Goal: Transaction & Acquisition: Obtain resource

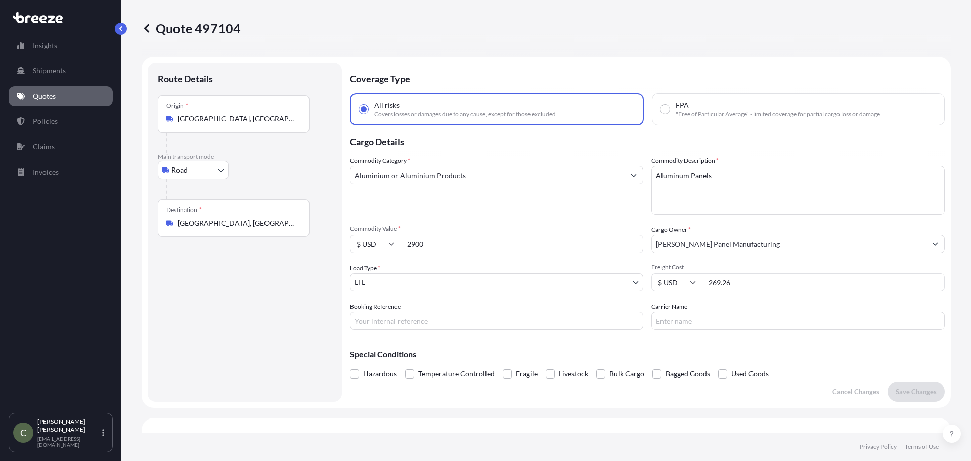
select select "Road"
select select "1"
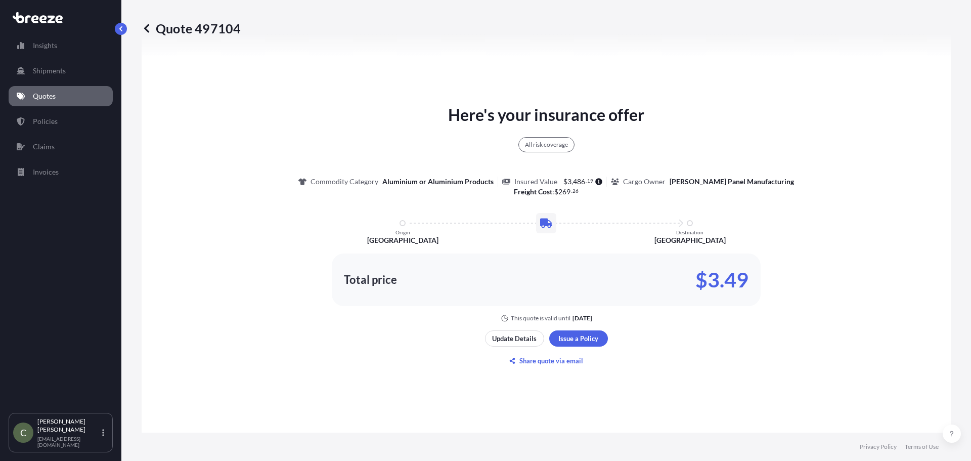
scroll to position [519, 0]
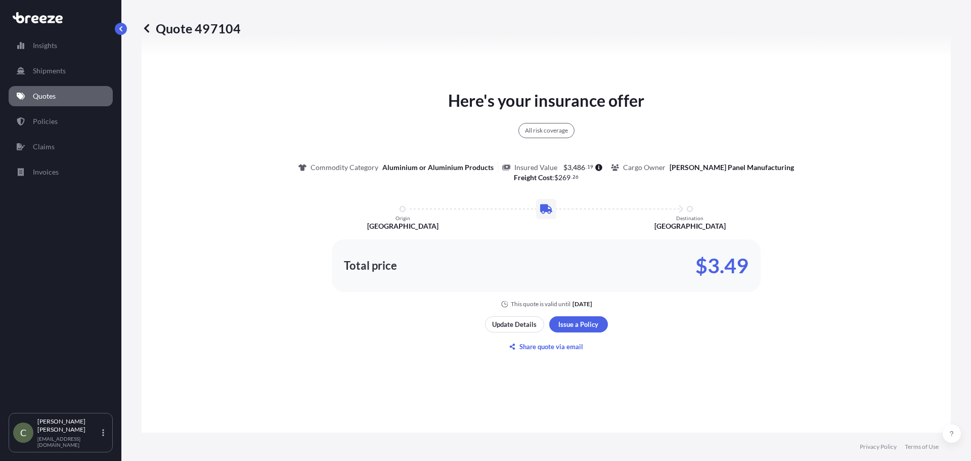
click at [54, 99] on p "Quotes" at bounding box center [44, 96] width 23 height 10
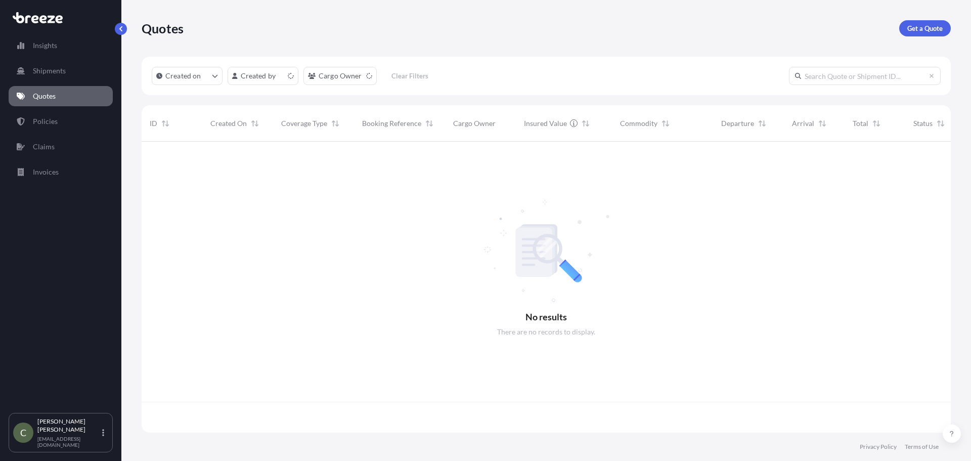
scroll to position [289, 801]
click at [922, 30] on p "Get a Quote" at bounding box center [924, 28] width 35 height 10
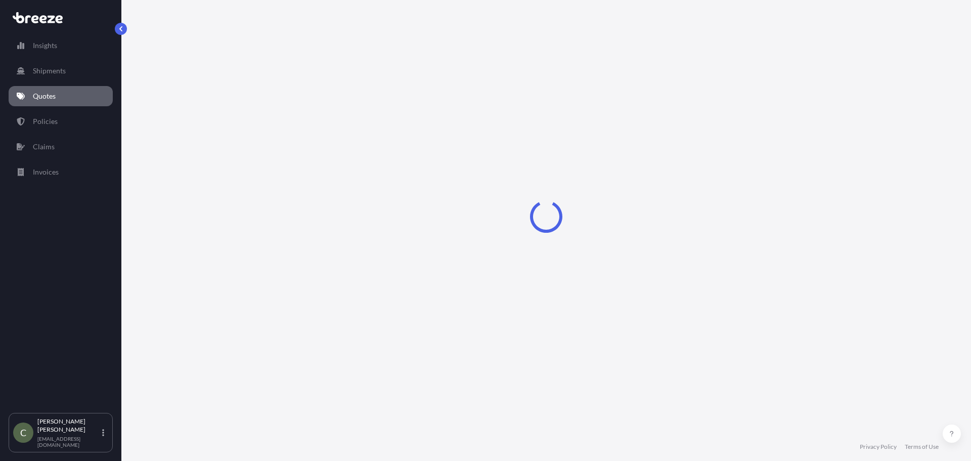
select select "Sea"
select select "1"
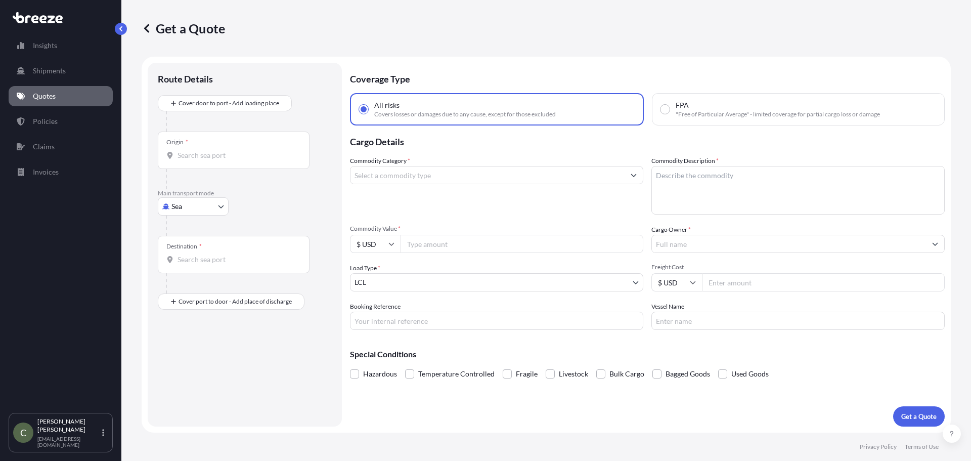
click at [215, 209] on body "Insights Shipments Quotes Policies Claims Invoices C [PERSON_NAME] [EMAIL_ADDRE…" at bounding box center [485, 230] width 971 height 461
click at [182, 270] on span "Road" at bounding box center [185, 269] width 16 height 10
select select "Road"
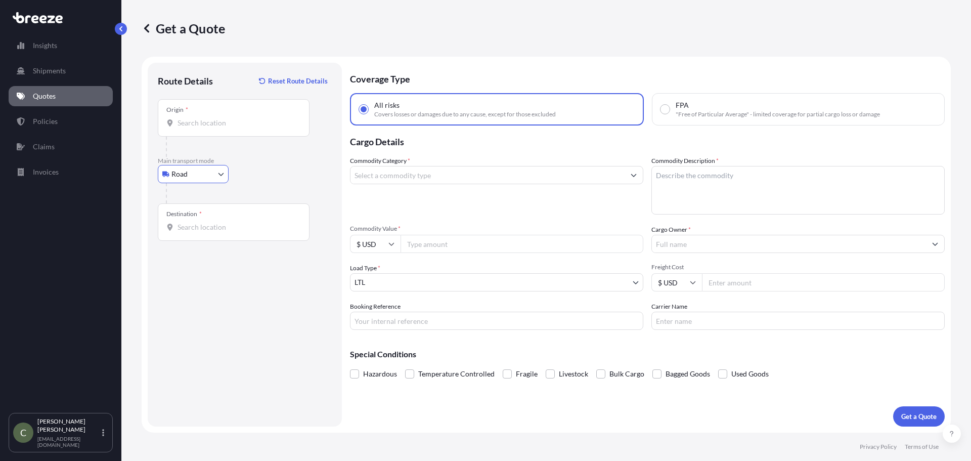
click at [250, 128] on div "Origin *" at bounding box center [234, 117] width 152 height 37
click at [250, 128] on input "Origin *" at bounding box center [236, 123] width 119 height 10
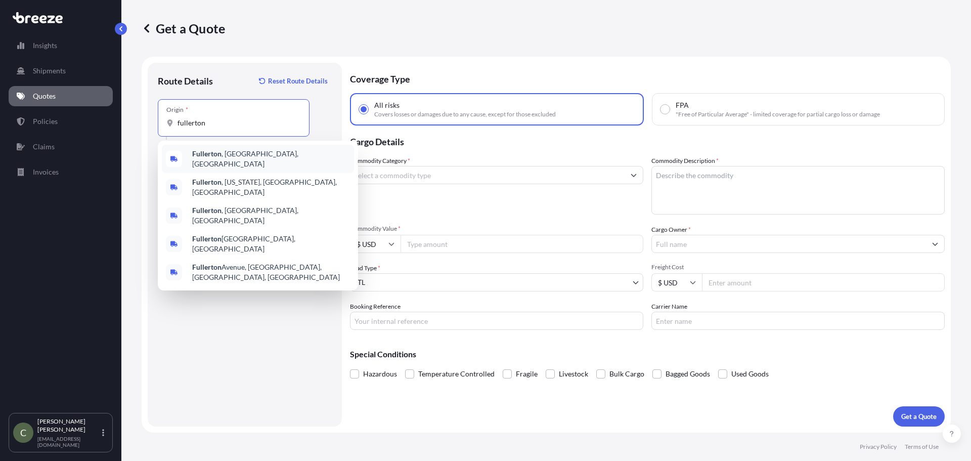
click at [226, 154] on span "[GEOGRAPHIC_DATA] , [GEOGRAPHIC_DATA], [GEOGRAPHIC_DATA]" at bounding box center [271, 159] width 158 height 20
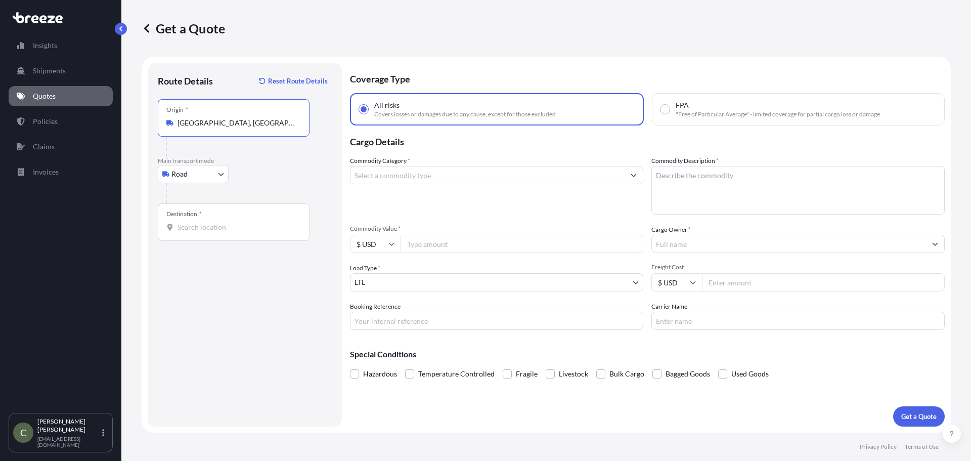
type input "[GEOGRAPHIC_DATA], [GEOGRAPHIC_DATA], [GEOGRAPHIC_DATA]"
click at [205, 228] on input "Destination *" at bounding box center [236, 227] width 119 height 10
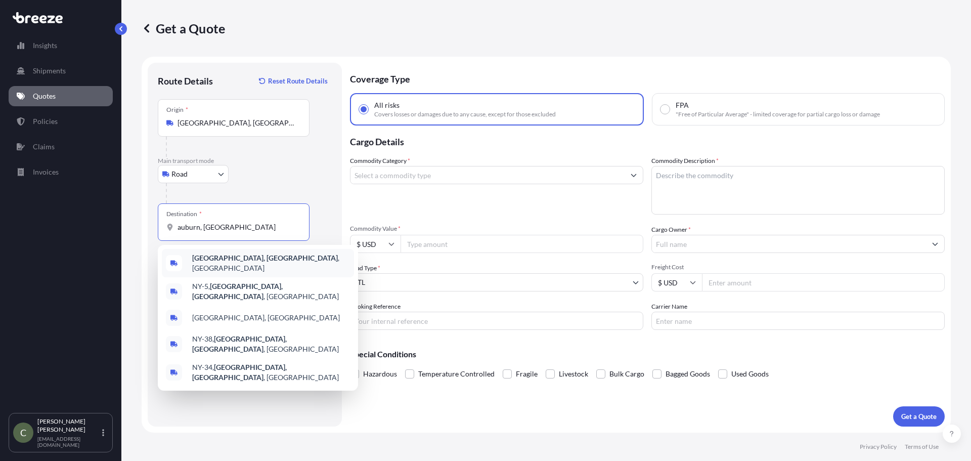
click at [226, 260] on b "[GEOGRAPHIC_DATA], [GEOGRAPHIC_DATA]" at bounding box center [265, 257] width 146 height 9
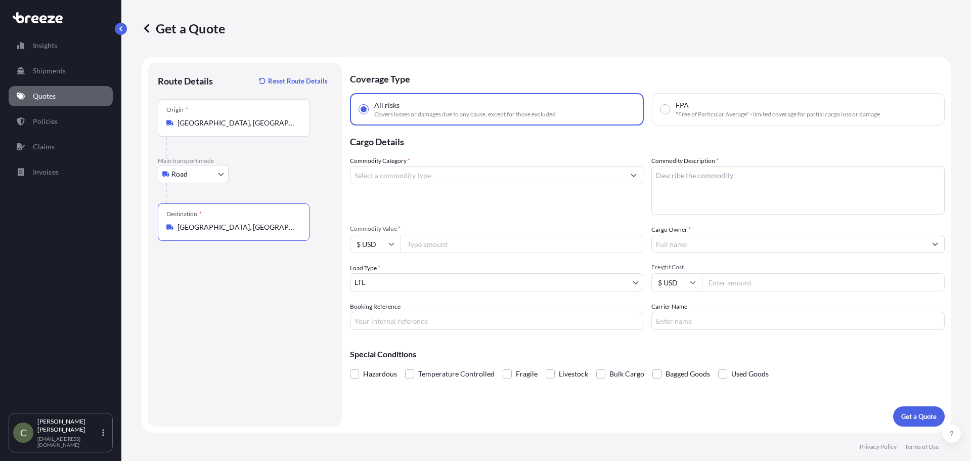
type input "[GEOGRAPHIC_DATA], [GEOGRAPHIC_DATA], [GEOGRAPHIC_DATA]"
drag, startPoint x: 417, startPoint y: 176, endPoint x: 417, endPoint y: 165, distance: 11.1
click at [417, 173] on input "Commodity Category *" at bounding box center [487, 175] width 274 height 18
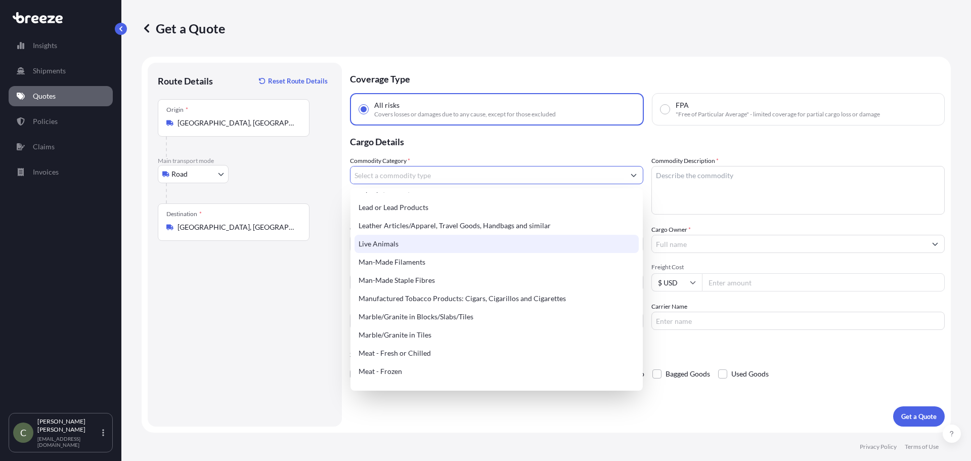
scroll to position [1365, 0]
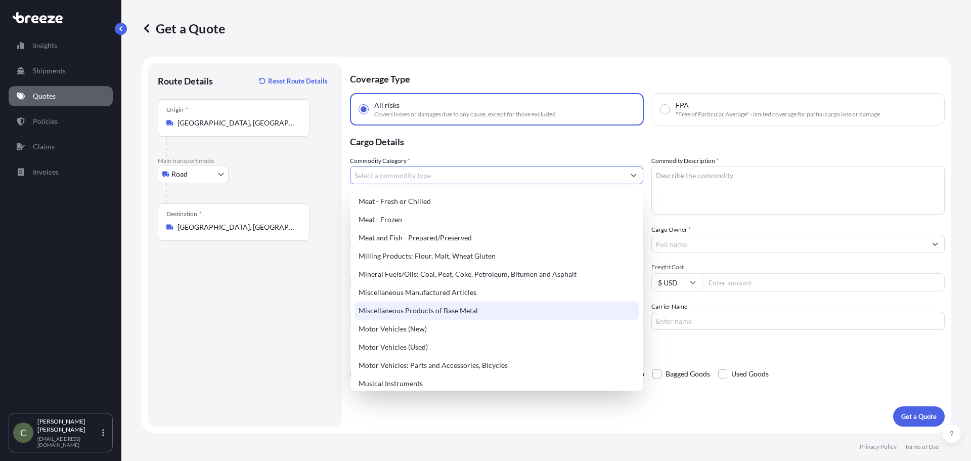
click at [417, 305] on div "Miscellaneous Products of Base Metal" at bounding box center [496, 310] width 284 height 18
type input "Miscellaneous Products of Base Metal"
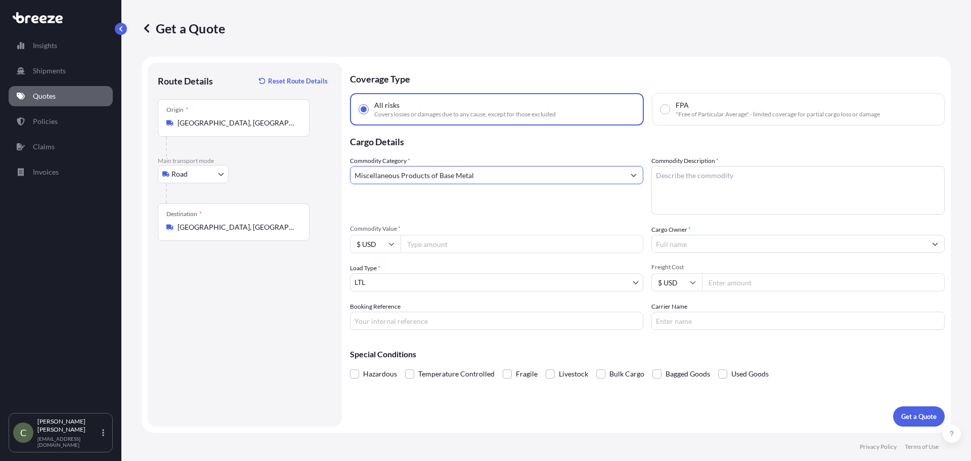
click at [715, 187] on textarea "Commodity Description *" at bounding box center [797, 190] width 293 height 49
type textarea "4 Iron Casting"
click at [449, 241] on input "Commodity Value *" at bounding box center [521, 244] width 243 height 18
type input "20010"
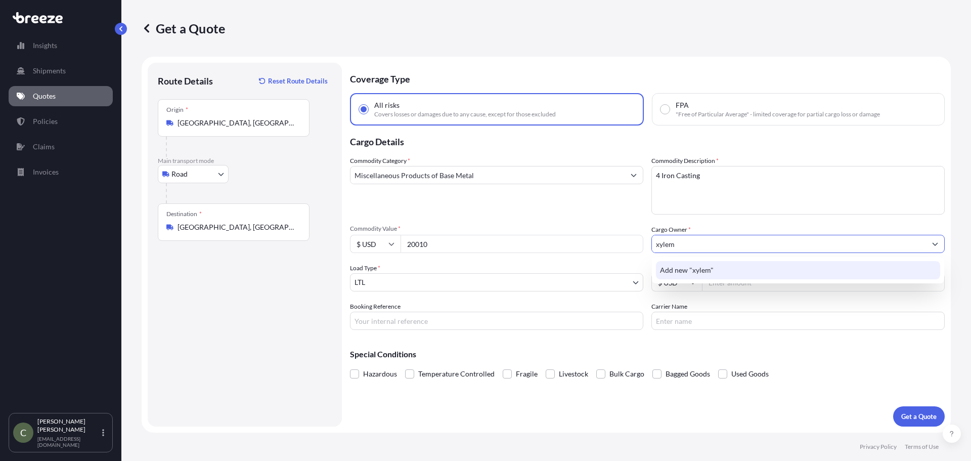
click at [694, 268] on span "Add new "xylem"" at bounding box center [687, 270] width 54 height 10
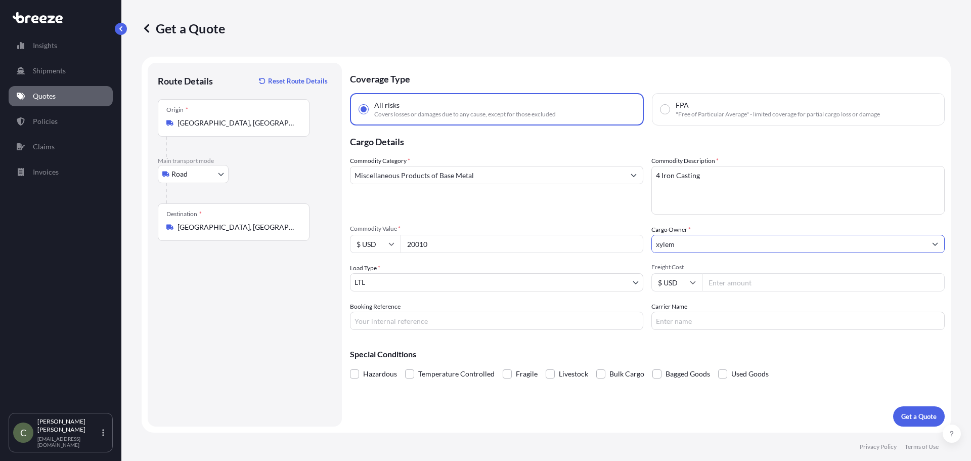
click at [657, 246] on input "xylem" at bounding box center [789, 244] width 274 height 18
type input "Xylem"
click at [615, 262] on div "Commodity Category * Miscellaneous Products of Base Metal Commodity Description…" at bounding box center [647, 243] width 595 height 174
click at [678, 244] on input "Xylem" at bounding box center [789, 244] width 274 height 18
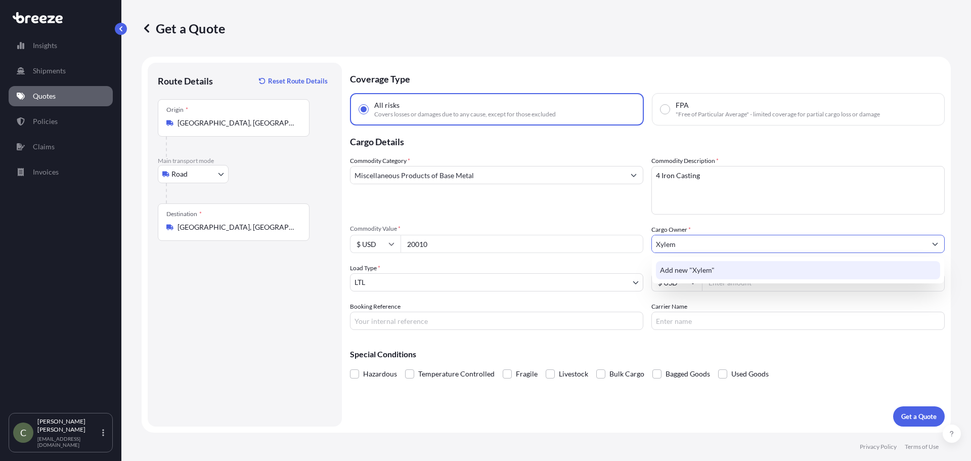
click at [687, 266] on span "Add new "Xylem"" at bounding box center [687, 270] width 55 height 10
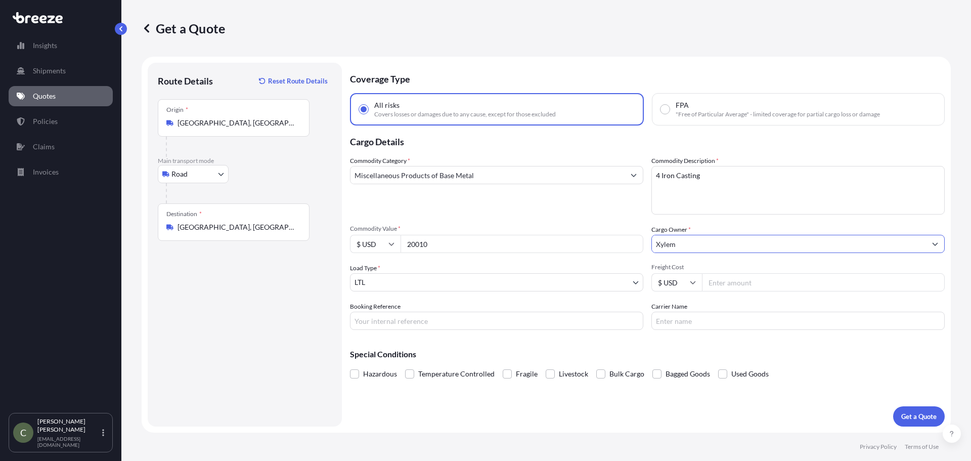
click at [726, 284] on input "Freight Cost" at bounding box center [823, 282] width 243 height 18
type input "715.87"
click at [893, 406] on button "Get a Quote" at bounding box center [919, 416] width 52 height 20
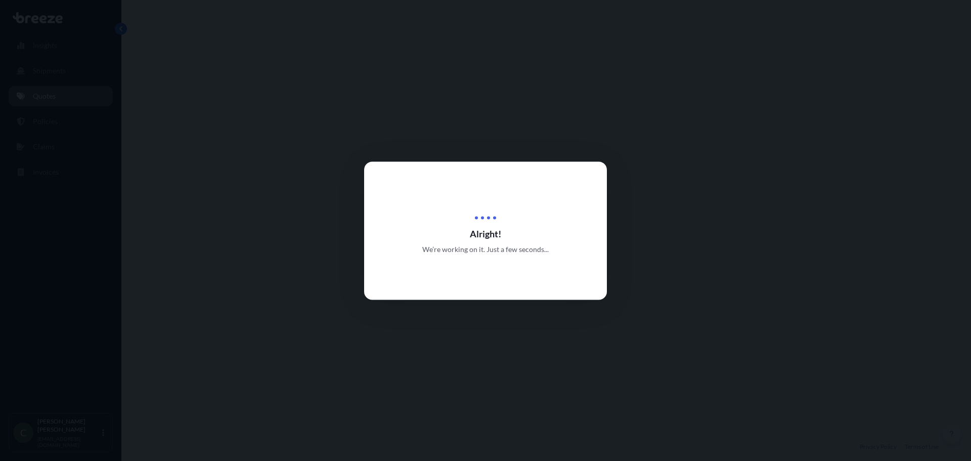
select select "Road"
select select "1"
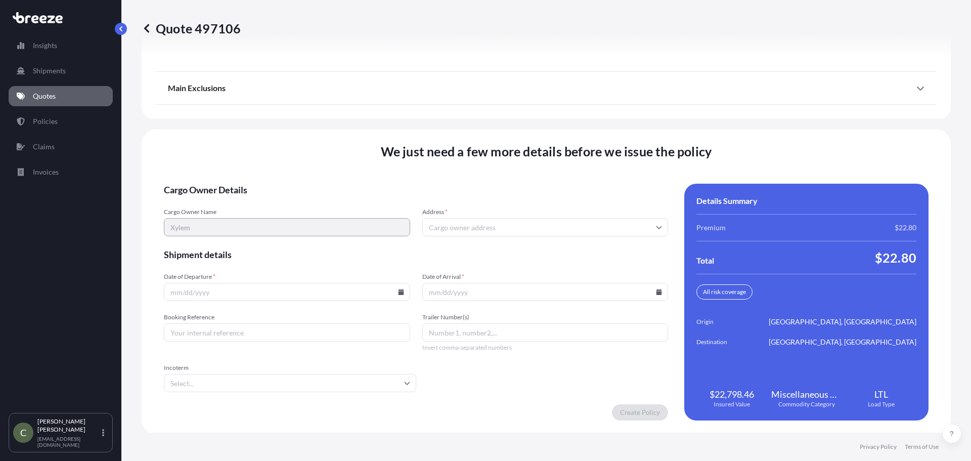
scroll to position [1305, 0]
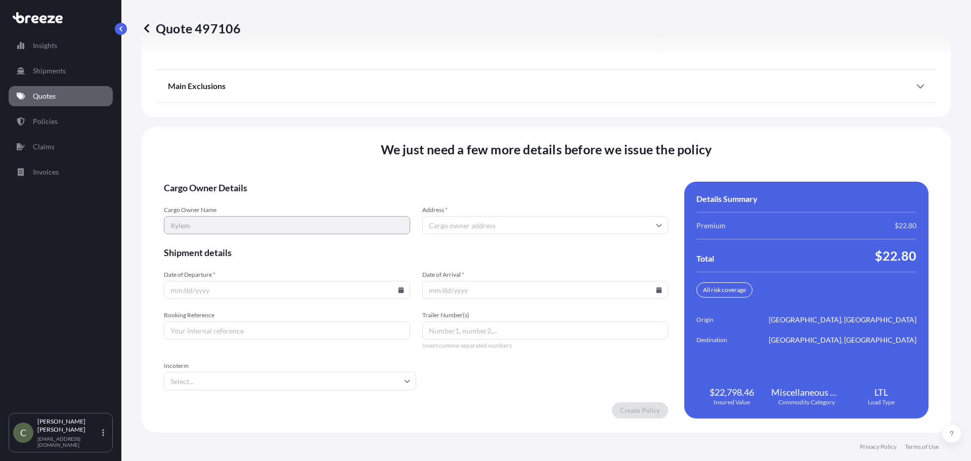
click at [398, 290] on icon at bounding box center [401, 290] width 6 height 6
click at [237, 216] on button "19" at bounding box center [235, 215] width 16 height 16
type input "[DATE]"
click at [656, 291] on icon at bounding box center [659, 290] width 6 height 6
drag, startPoint x: 494, startPoint y: 238, endPoint x: 466, endPoint y: 286, distance: 55.3
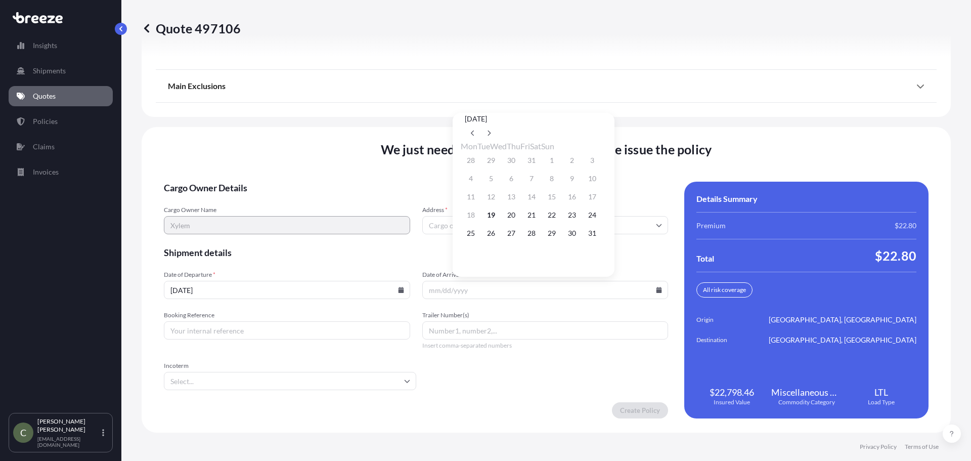
click at [493, 238] on button "26" at bounding box center [491, 233] width 16 height 16
type input "[DATE]"
click at [455, 224] on input "Address *" at bounding box center [545, 225] width 246 height 18
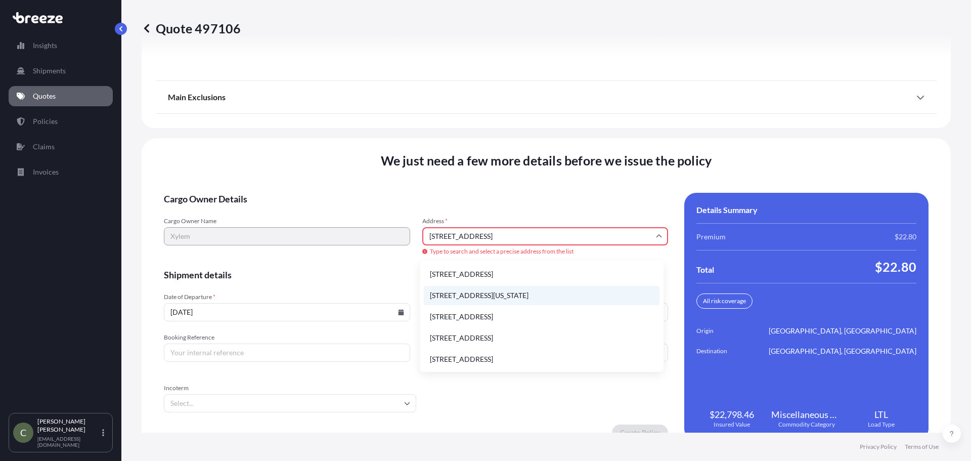
click at [497, 288] on li "[STREET_ADDRESS][US_STATE]" at bounding box center [542, 295] width 236 height 19
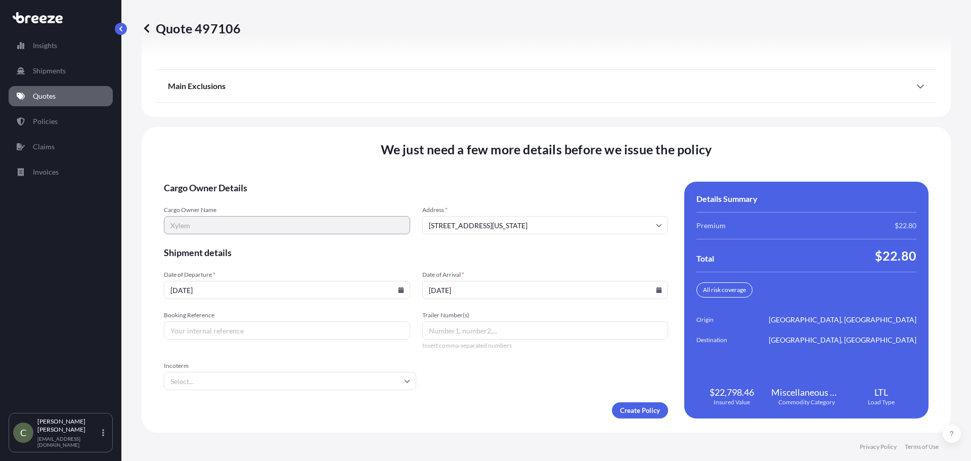
type input "[STREET_ADDRESS][US_STATE]"
